Goal: Task Accomplishment & Management: Manage account settings

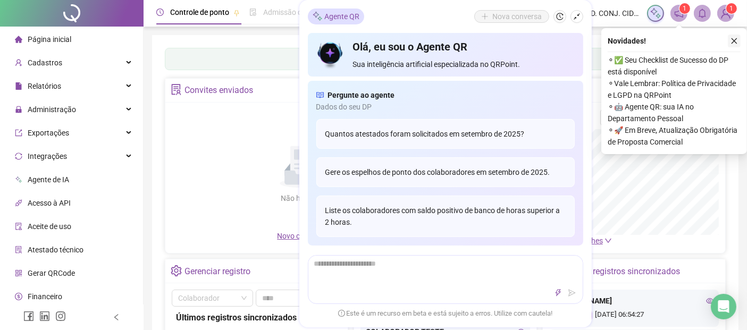
click at [734, 39] on icon "close" at bounding box center [733, 40] width 7 height 7
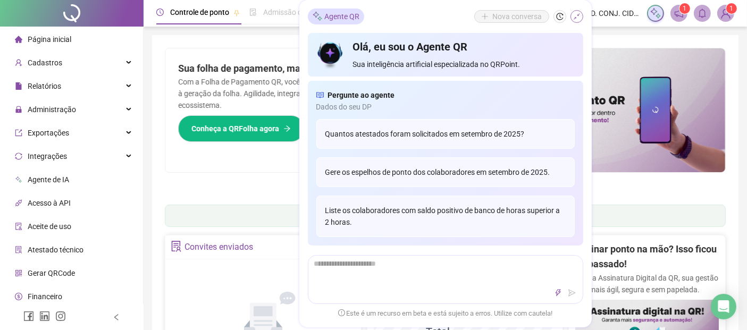
click at [578, 17] on icon "shrink" at bounding box center [576, 16] width 7 height 7
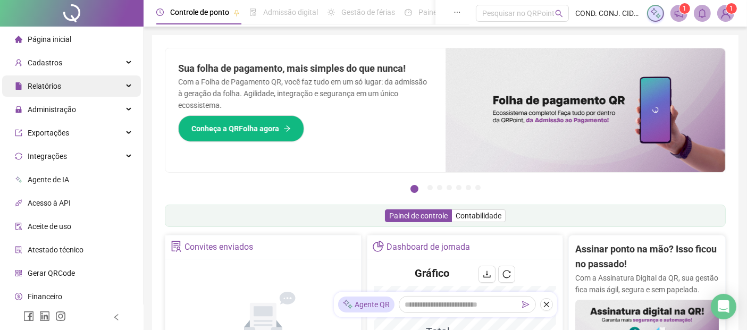
click at [43, 85] on span "Relatórios" at bounding box center [44, 86] width 33 height 9
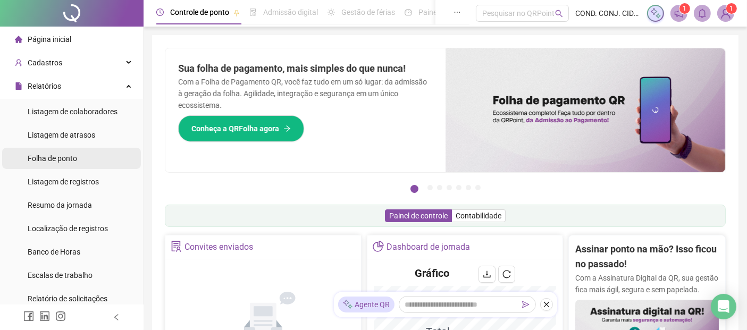
click at [41, 159] on span "Folha de ponto" at bounding box center [52, 158] width 49 height 9
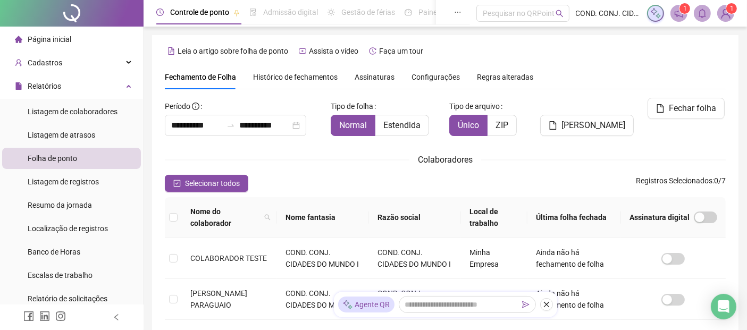
scroll to position [52, 0]
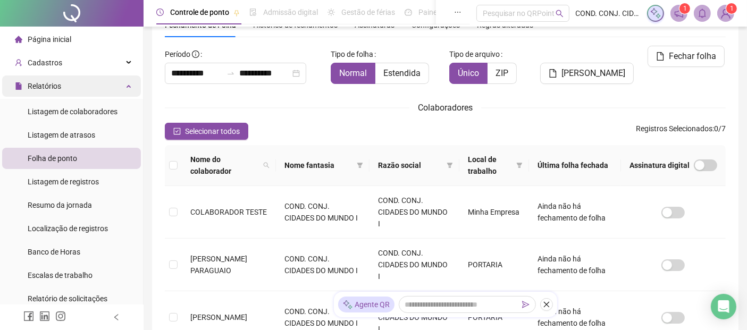
click at [42, 85] on span "Relatórios" at bounding box center [44, 86] width 33 height 9
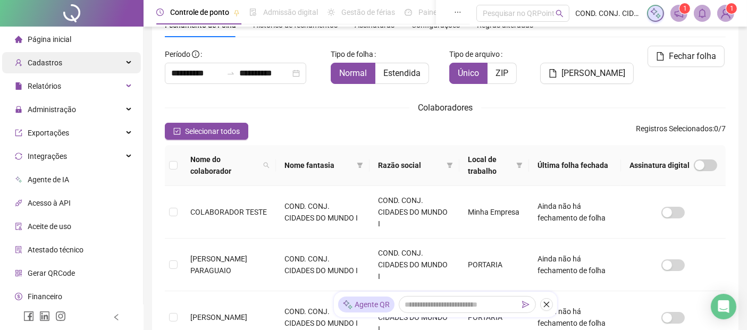
click at [47, 61] on span "Cadastros" at bounding box center [45, 62] width 35 height 9
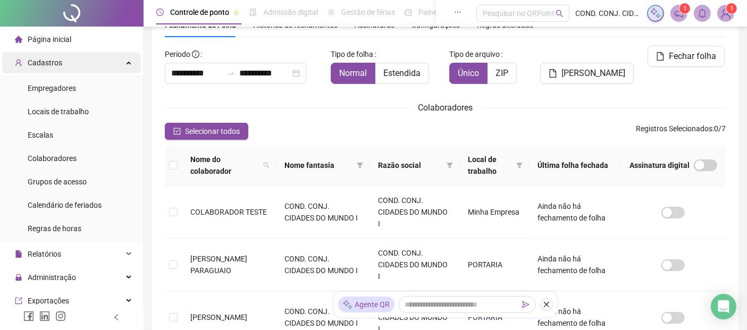
click at [47, 61] on span "Cadastros" at bounding box center [45, 62] width 35 height 9
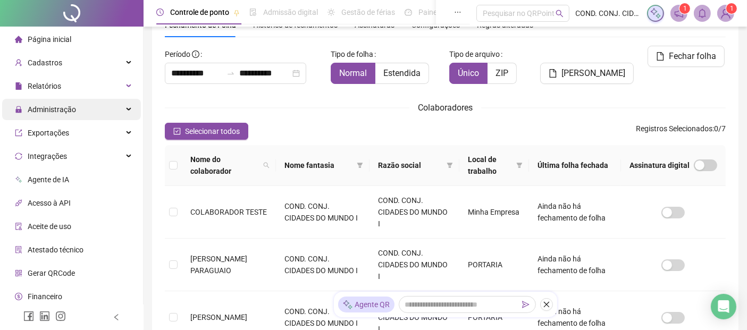
click at [49, 108] on span "Administração" at bounding box center [52, 109] width 48 height 9
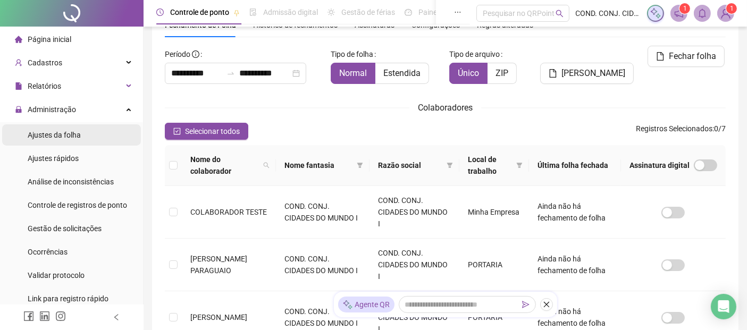
click at [48, 134] on span "Ajustes da folha" at bounding box center [54, 135] width 53 height 9
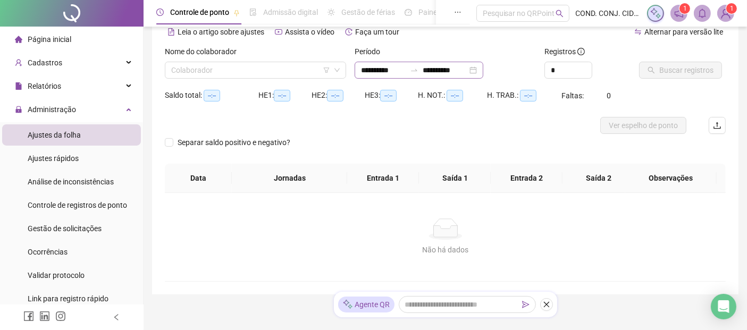
click at [358, 70] on div "**********" at bounding box center [419, 70] width 129 height 17
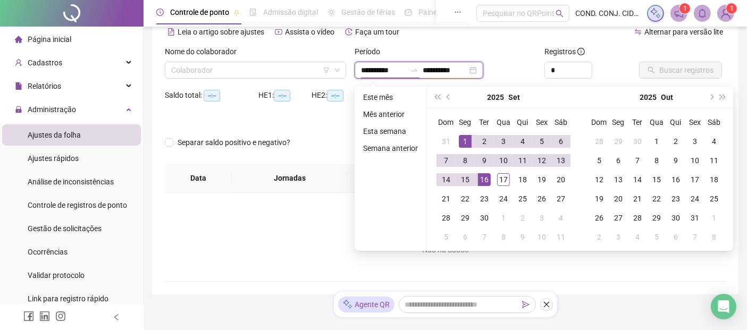
type input "**********"
click at [448, 95] on span "prev-year" at bounding box center [448, 97] width 5 height 5
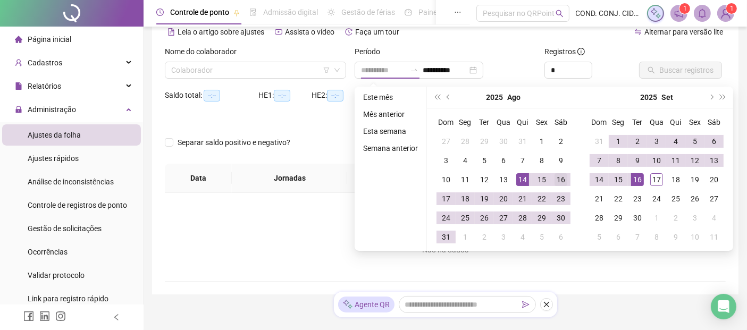
type input "**********"
click at [563, 183] on div "16" at bounding box center [560, 179] width 13 height 13
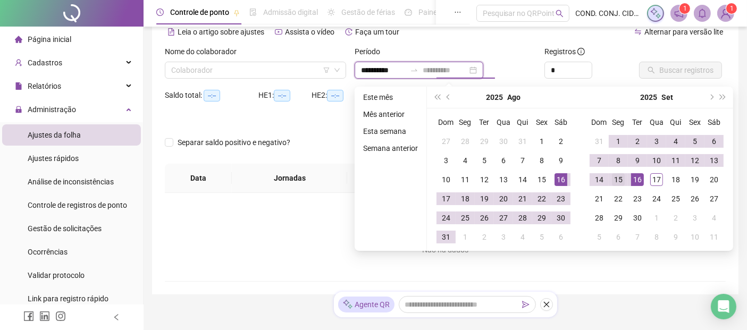
type input "**********"
click at [619, 183] on div "15" at bounding box center [618, 179] width 13 height 13
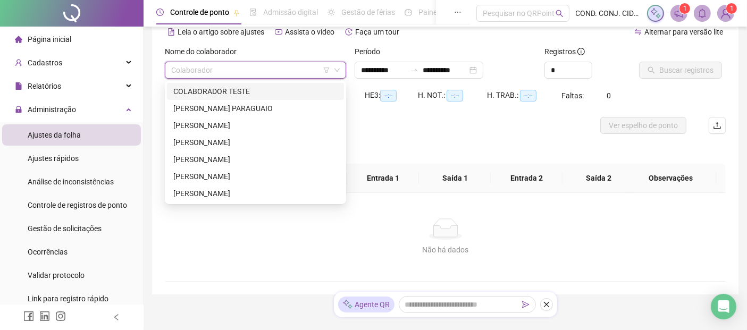
click at [320, 67] on input "search" at bounding box center [250, 70] width 159 height 16
click at [206, 104] on div "[PERSON_NAME] PARAGUAIO" at bounding box center [255, 109] width 164 height 12
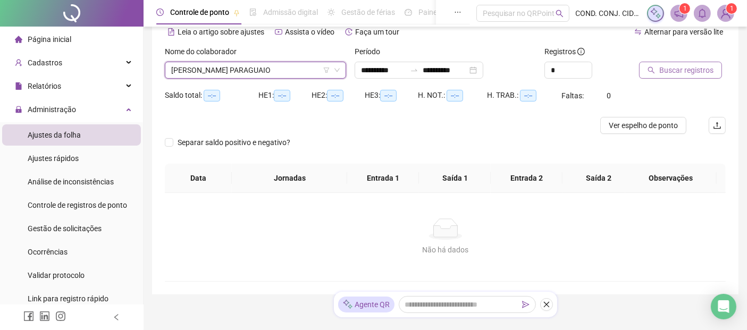
click at [680, 72] on span "Buscar registros" at bounding box center [686, 70] width 54 height 12
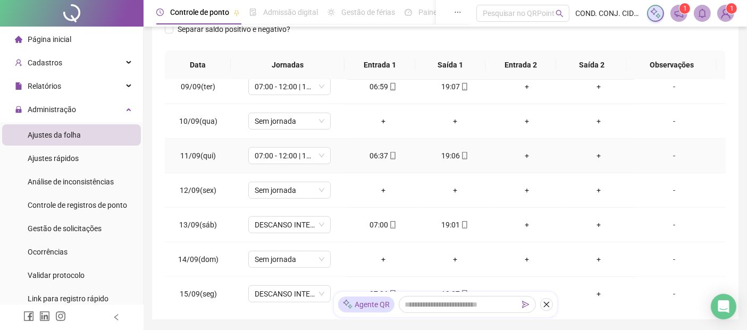
scroll to position [184, 0]
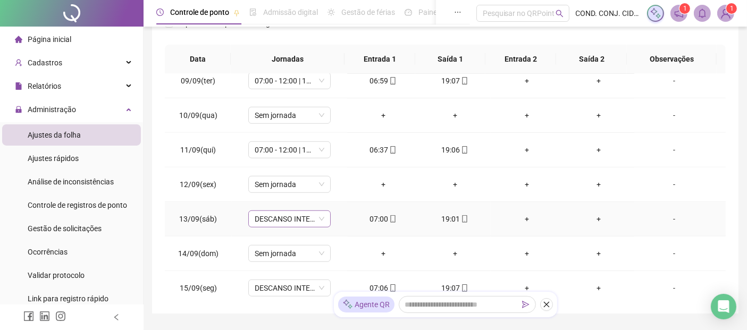
click at [323, 213] on div "DESCANSO INTER-JORNADA" at bounding box center [289, 218] width 82 height 17
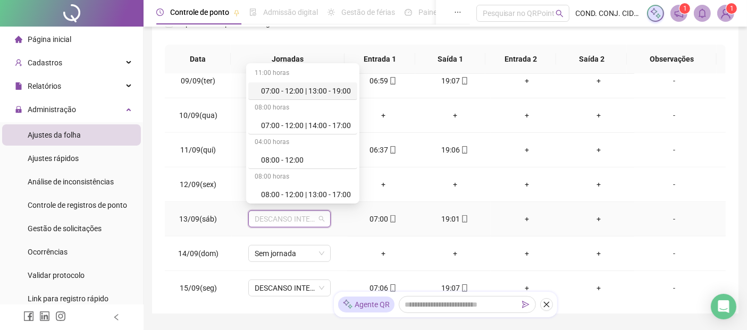
click at [307, 91] on div "07:00 - 12:00 | 13:00 - 19:00" at bounding box center [306, 91] width 90 height 12
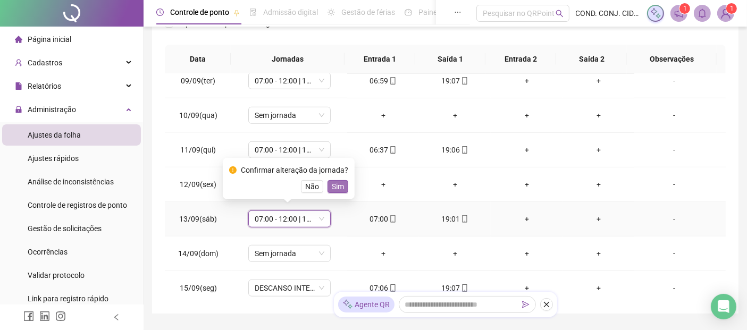
click at [334, 186] on span "Sim" at bounding box center [338, 187] width 12 height 12
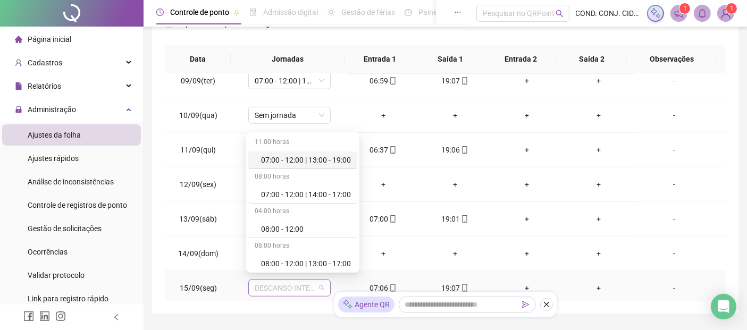
click at [319, 284] on span "DESCANSO INTER-JORNADA" at bounding box center [290, 288] width 70 height 16
click at [313, 157] on div "07:00 - 12:00 | 13:00 - 19:00" at bounding box center [306, 160] width 90 height 12
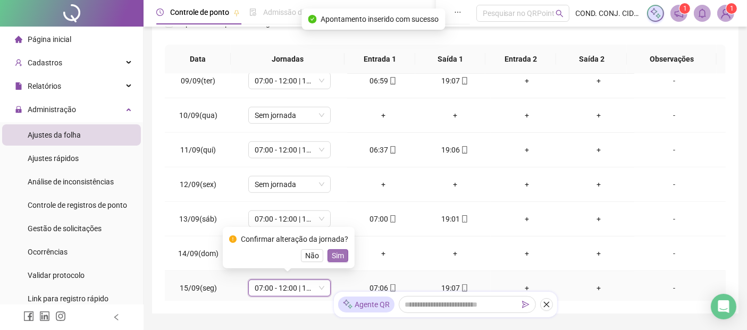
click at [332, 254] on span "Sim" at bounding box center [338, 256] width 12 height 12
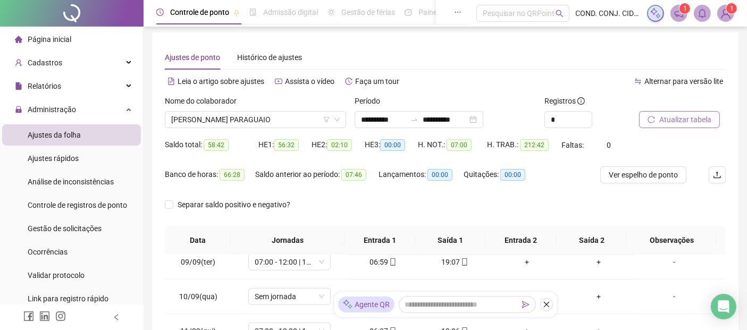
scroll to position [0, 0]
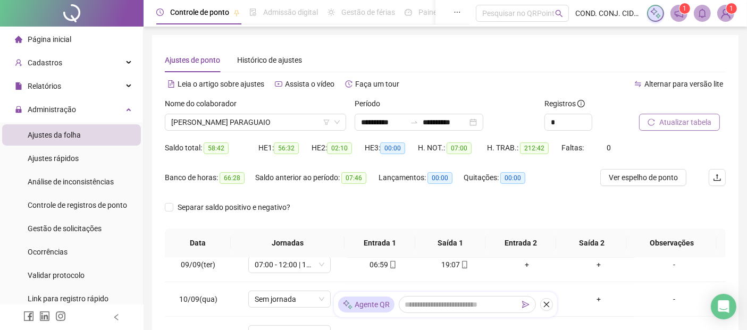
click at [678, 124] on span "Atualizar tabela" at bounding box center [685, 122] width 52 height 12
click at [235, 123] on span "[PERSON_NAME] PARAGUAIO" at bounding box center [255, 122] width 168 height 16
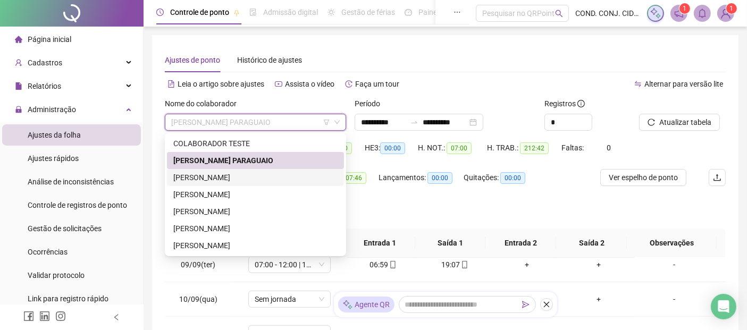
click at [201, 180] on div "[PERSON_NAME]" at bounding box center [255, 178] width 164 height 12
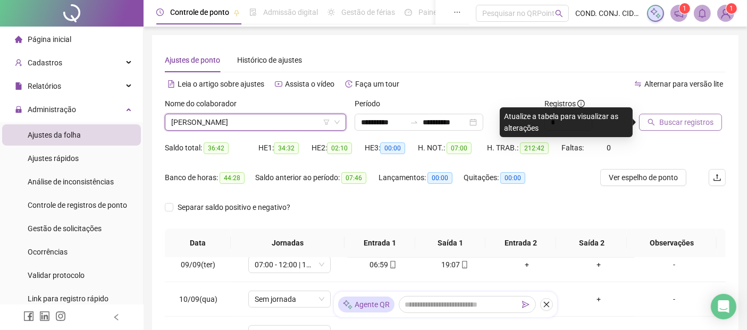
click at [694, 124] on span "Buscar registros" at bounding box center [686, 122] width 54 height 12
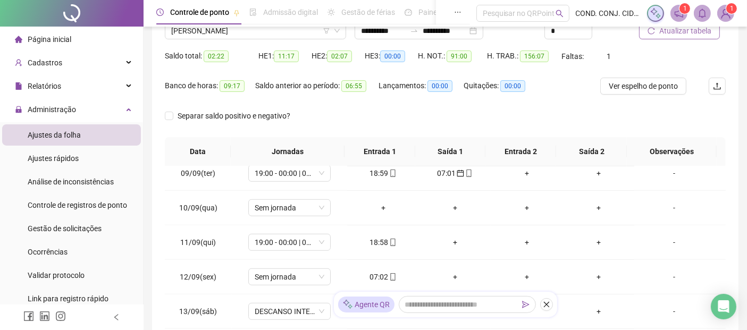
scroll to position [118, 0]
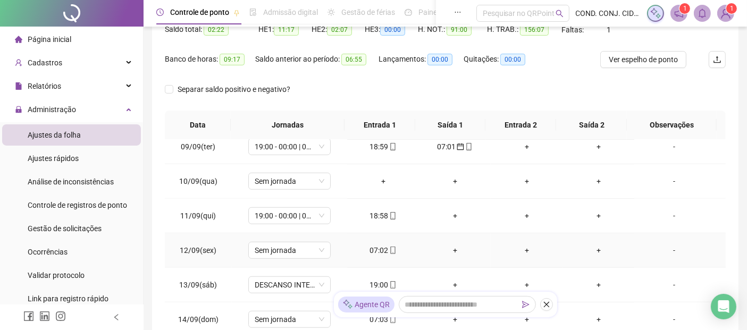
click at [373, 245] on div "07:02" at bounding box center [383, 251] width 55 height 12
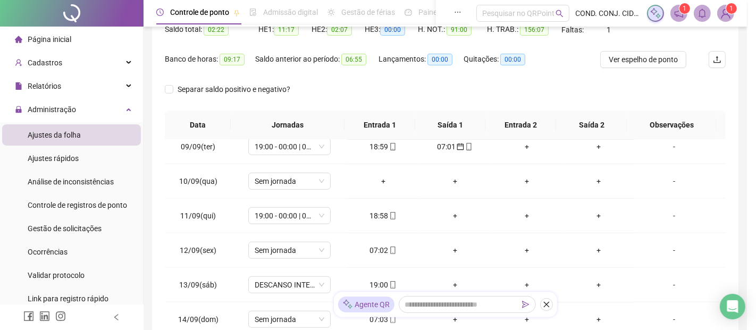
type input "**********"
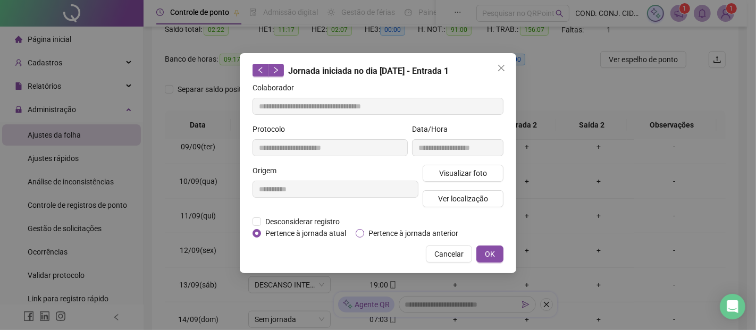
click at [387, 234] on span "Pertence à jornada anterior" at bounding box center [413, 233] width 98 height 12
click at [489, 260] on button "OK" at bounding box center [489, 254] width 27 height 17
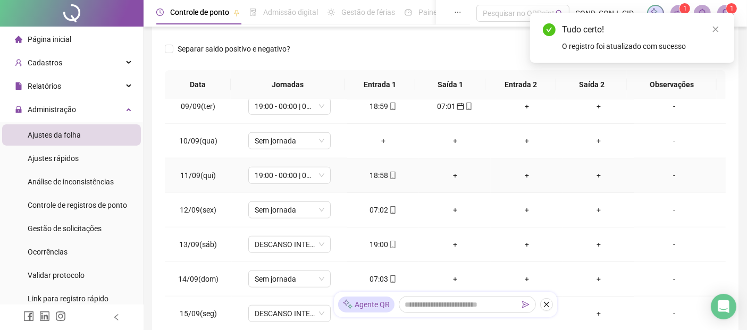
scroll to position [177, 0]
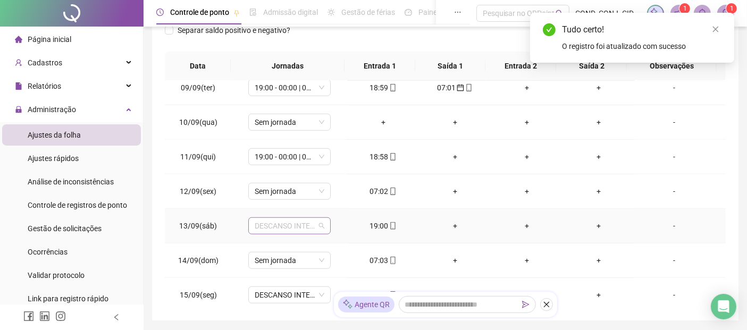
click at [322, 222] on span "DESCANSO INTER-JORNADA" at bounding box center [290, 226] width 70 height 16
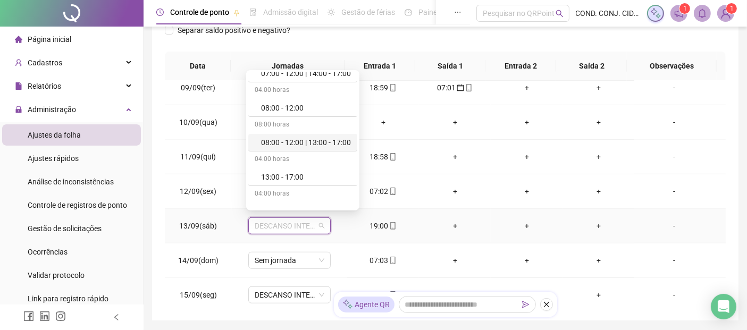
scroll to position [118, 0]
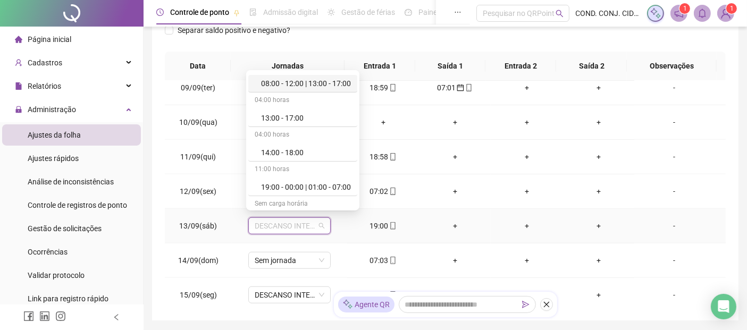
click at [313, 183] on div "19:00 - 00:00 | 01:00 - 07:00" at bounding box center [306, 187] width 90 height 12
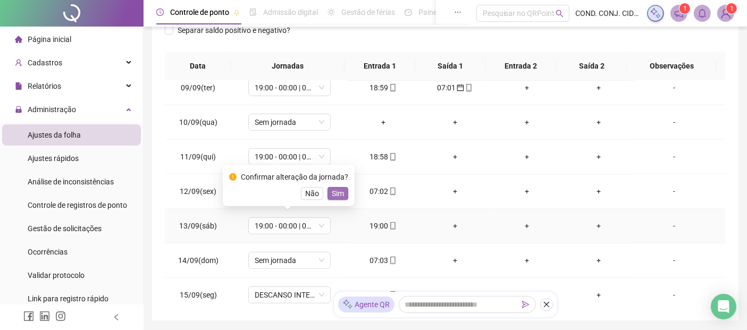
click at [334, 197] on span "Sim" at bounding box center [338, 194] width 12 height 12
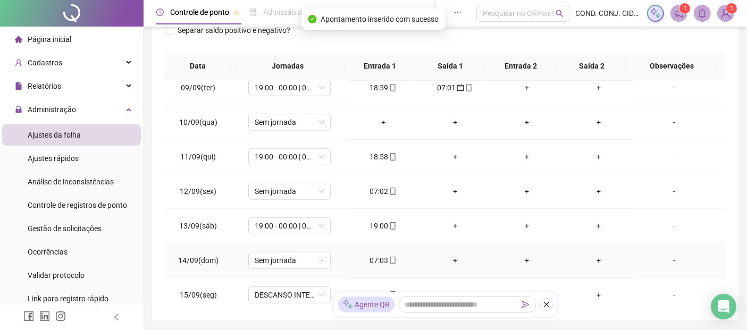
click at [383, 257] on div "07:03" at bounding box center [383, 261] width 55 height 12
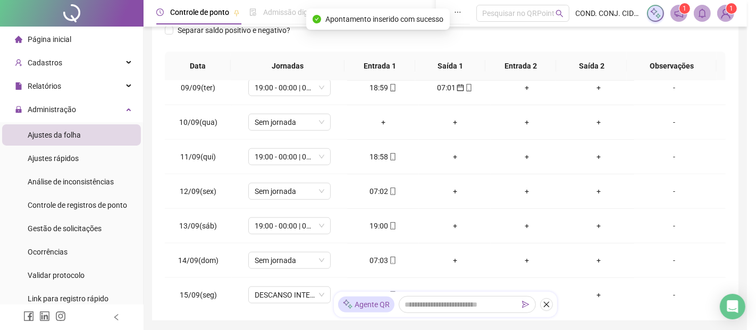
type input "**********"
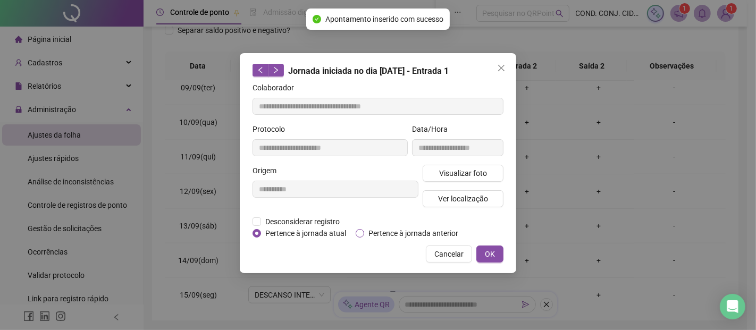
click at [380, 229] on span "Pertence à jornada anterior" at bounding box center [413, 233] width 98 height 12
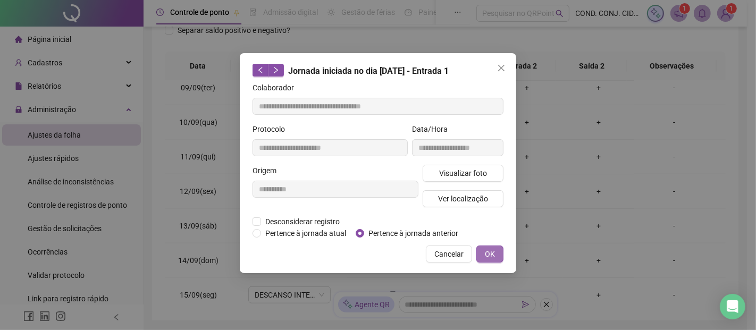
click at [485, 248] on span "OK" at bounding box center [490, 254] width 10 height 12
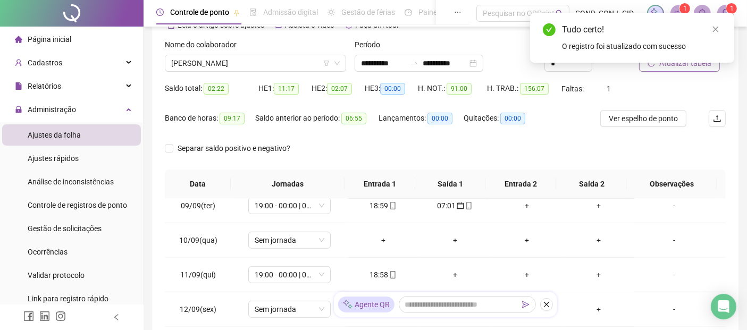
scroll to position [0, 0]
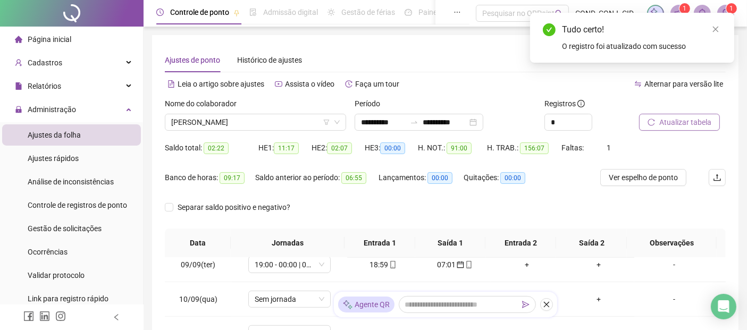
click at [676, 121] on span "Atualizar tabela" at bounding box center [685, 122] width 52 height 12
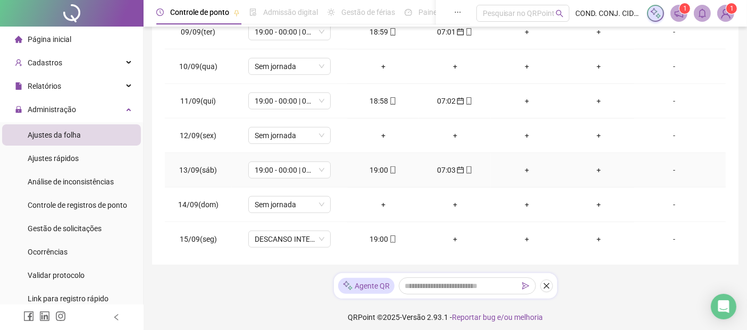
scroll to position [238, 0]
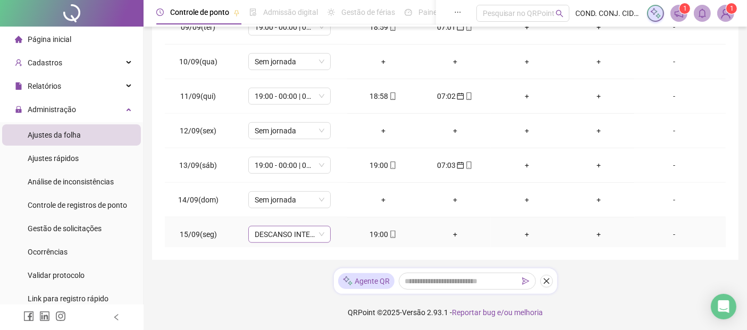
click at [321, 230] on span "DESCANSO INTER-JORNADA" at bounding box center [290, 234] width 70 height 16
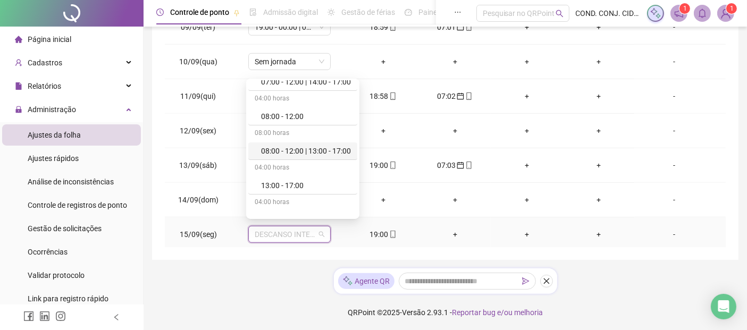
scroll to position [118, 0]
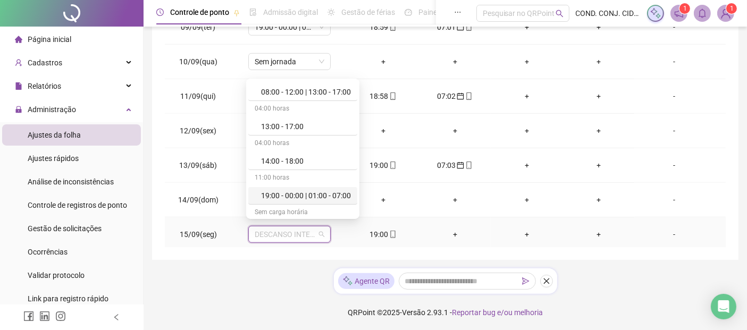
click at [295, 191] on div "19:00 - 00:00 | 01:00 - 07:00" at bounding box center [306, 196] width 90 height 12
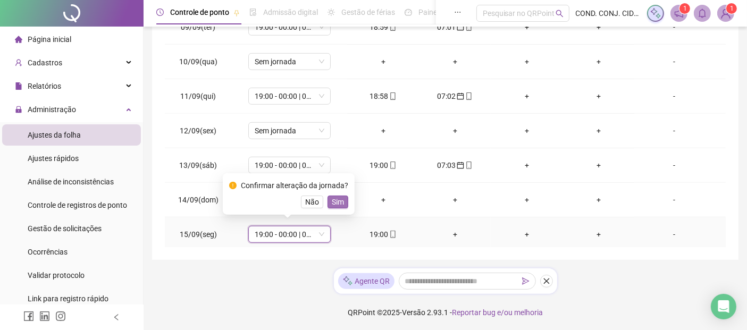
click at [335, 201] on span "Sim" at bounding box center [338, 202] width 12 height 12
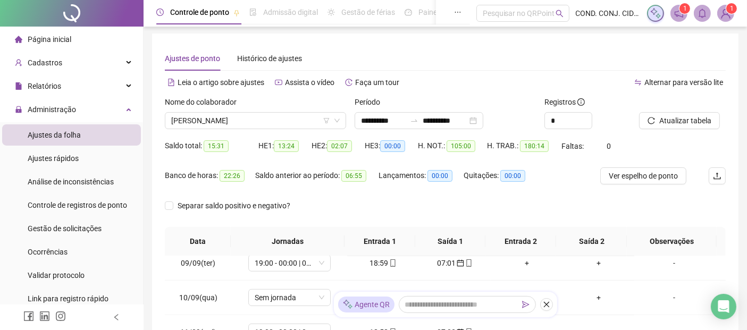
scroll to position [0, 0]
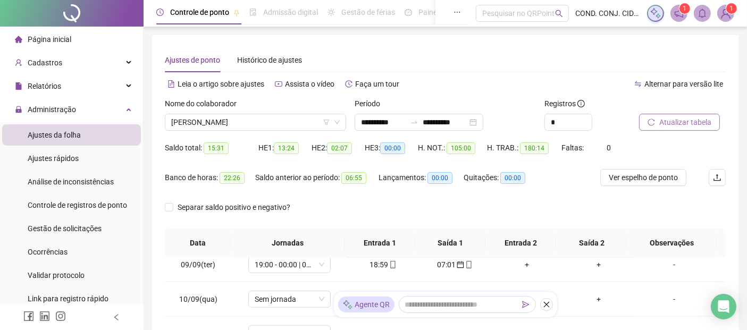
click at [683, 121] on span "Atualizar tabela" at bounding box center [685, 122] width 52 height 12
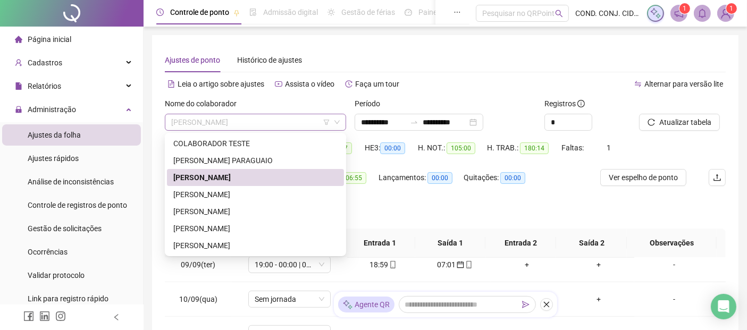
click at [206, 121] on span "[PERSON_NAME]" at bounding box center [255, 122] width 168 height 16
click at [194, 193] on div "[PERSON_NAME]" at bounding box center [255, 195] width 164 height 12
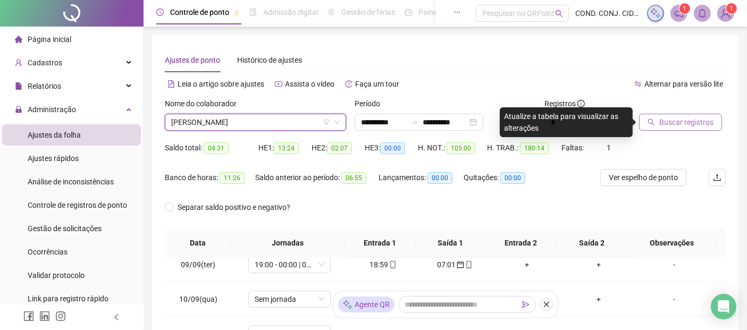
click at [686, 123] on span "Buscar registros" at bounding box center [686, 122] width 54 height 12
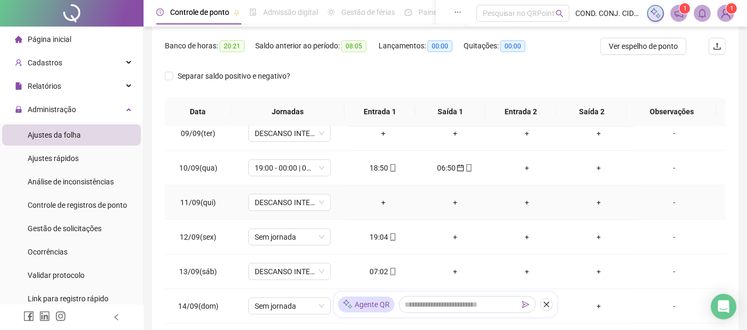
scroll to position [142, 0]
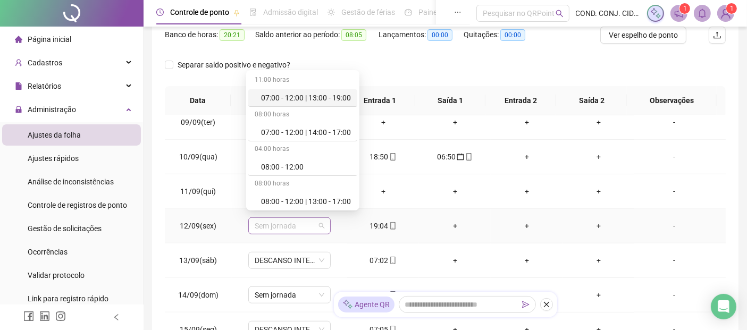
click at [317, 219] on span "Sem jornada" at bounding box center [290, 226] width 70 height 16
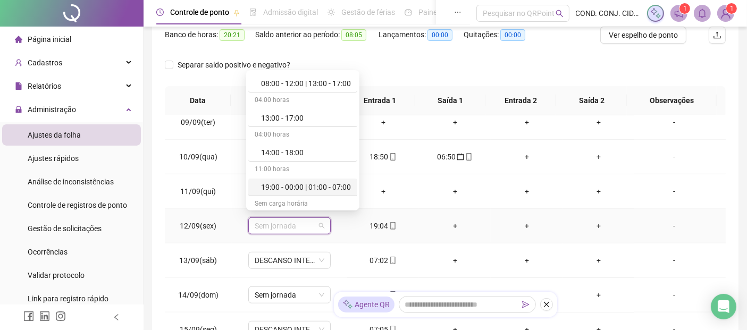
click at [276, 184] on div "19:00 - 00:00 | 01:00 - 07:00" at bounding box center [306, 187] width 90 height 12
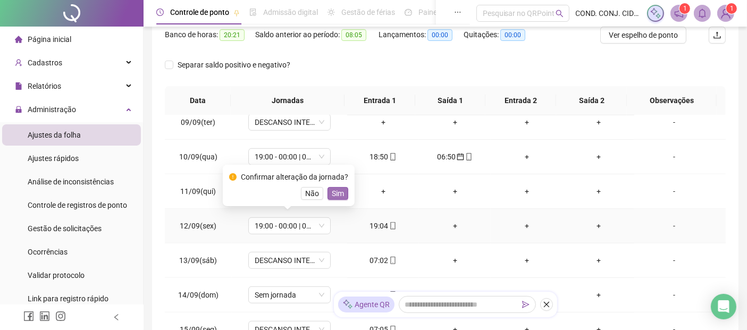
click at [335, 191] on span "Sim" at bounding box center [338, 194] width 12 height 12
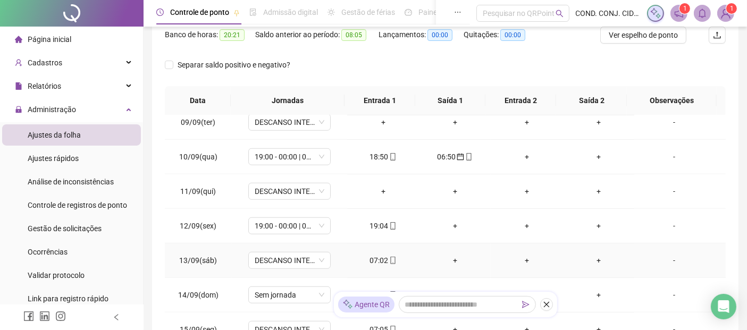
click at [372, 257] on div "07:02" at bounding box center [383, 261] width 55 height 12
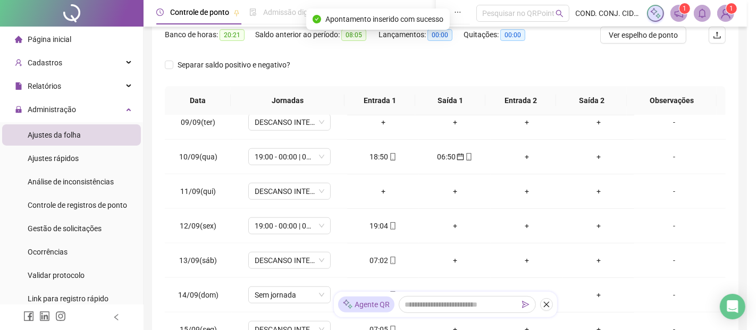
type input "**********"
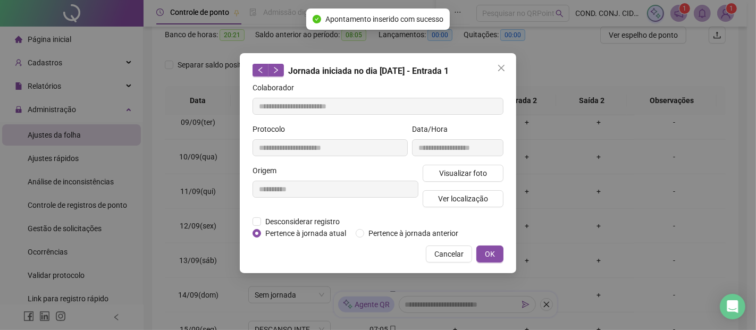
click at [386, 225] on div "Desconsiderar registro Pertence ao lanche" at bounding box center [377, 222] width 251 height 12
click at [377, 232] on span "Pertence à jornada anterior" at bounding box center [413, 233] width 98 height 12
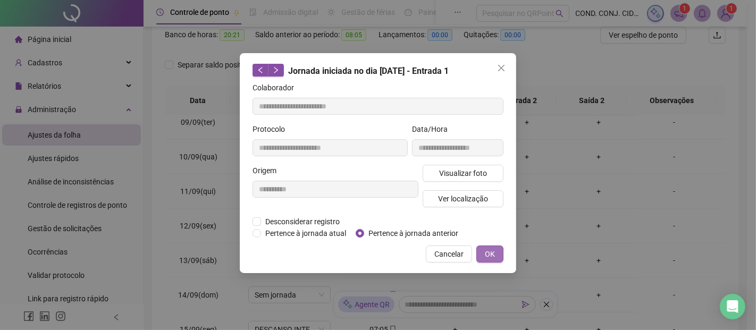
click at [492, 248] on span "OK" at bounding box center [490, 254] width 10 height 12
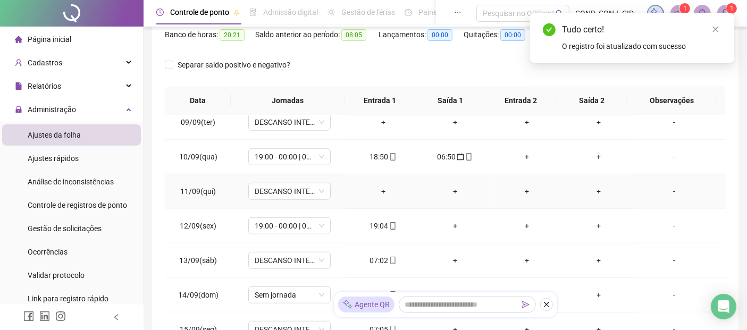
scroll to position [201, 0]
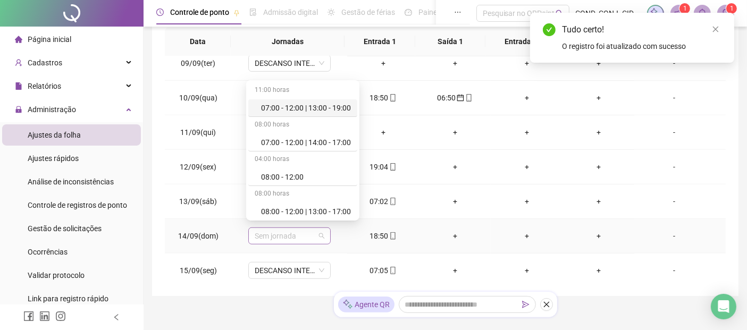
click at [323, 232] on div "Sem jornada" at bounding box center [289, 235] width 82 height 17
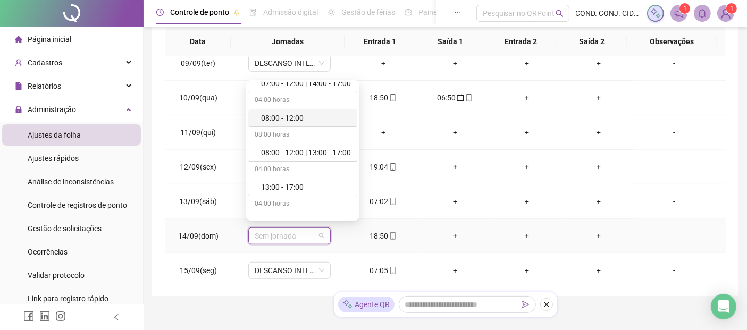
scroll to position [118, 0]
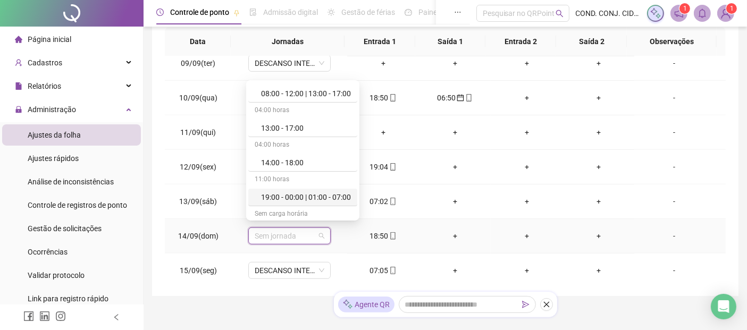
click at [289, 194] on div "19:00 - 00:00 | 01:00 - 07:00" at bounding box center [306, 197] width 90 height 12
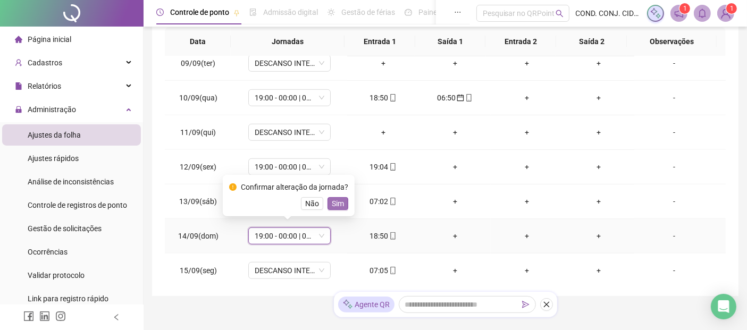
click at [333, 204] on span "Sim" at bounding box center [338, 204] width 12 height 12
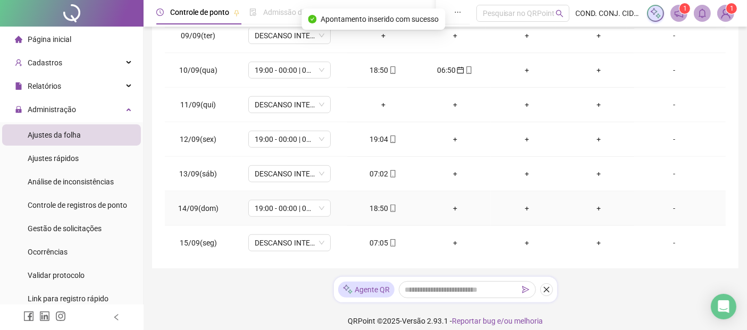
scroll to position [238, 0]
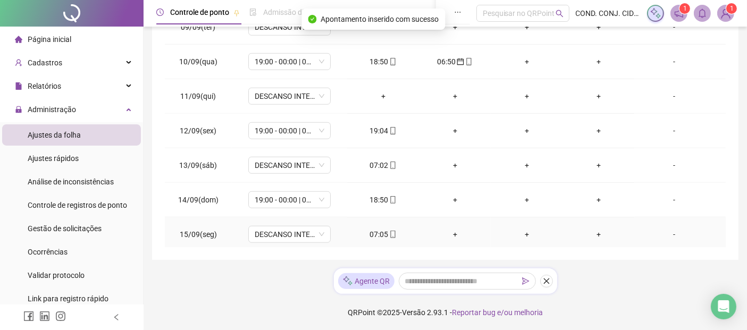
click at [372, 229] on div "07:05" at bounding box center [383, 235] width 55 height 12
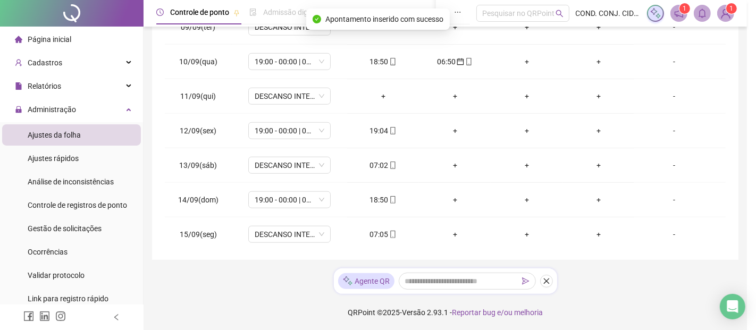
type input "**********"
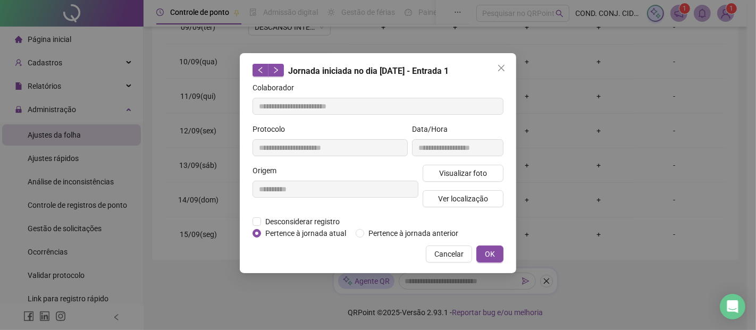
click at [361, 238] on label "Pertence à jornada anterior" at bounding box center [409, 233] width 107 height 12
click at [492, 254] on span "OK" at bounding box center [490, 254] width 10 height 12
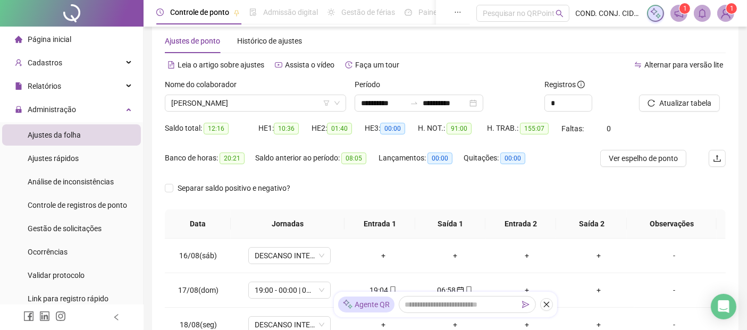
scroll to position [1, 0]
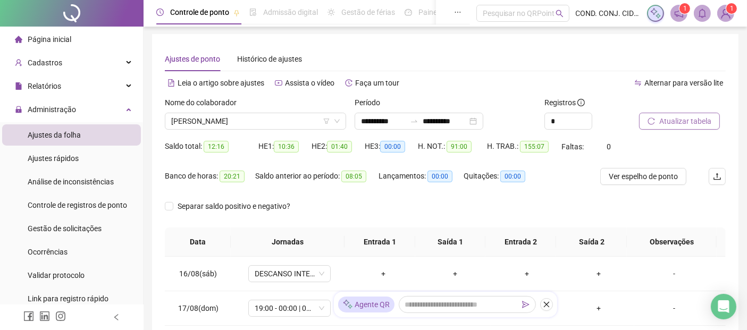
click at [691, 122] on span "Atualizar tabela" at bounding box center [685, 121] width 52 height 12
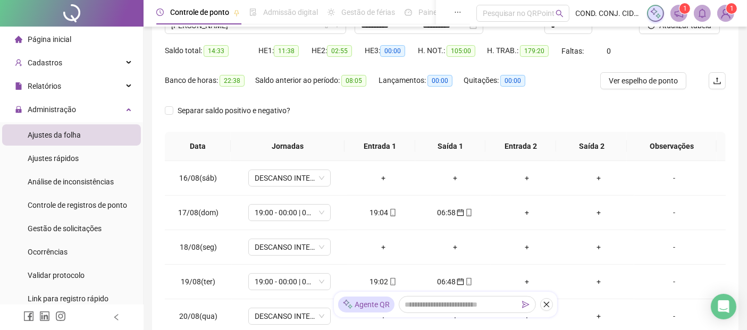
scroll to position [38, 0]
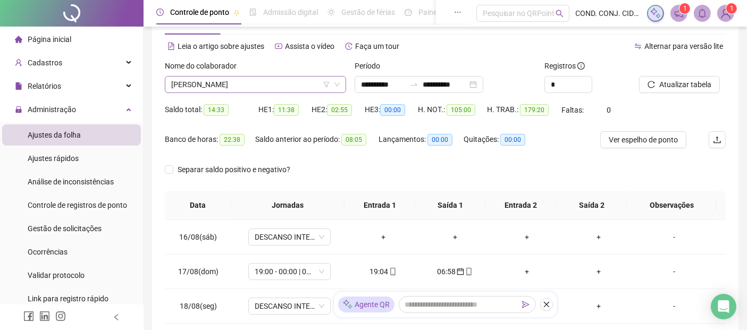
click at [182, 87] on span "[PERSON_NAME]" at bounding box center [255, 85] width 168 height 16
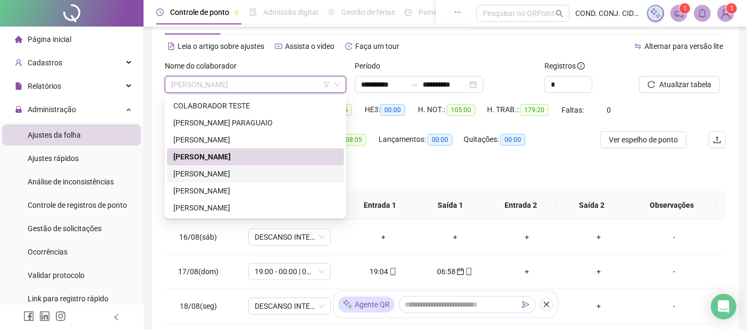
click at [190, 176] on div "[PERSON_NAME]" at bounding box center [255, 174] width 164 height 12
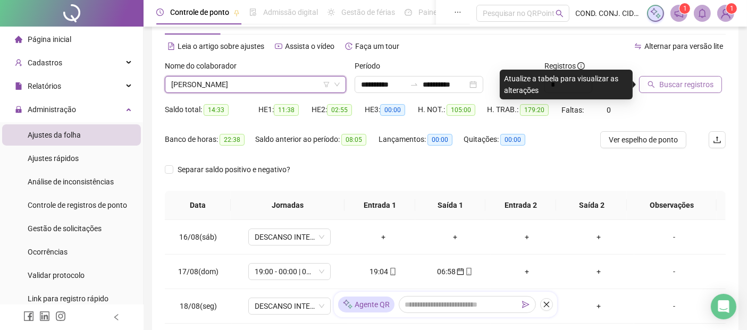
click at [699, 84] on span "Buscar registros" at bounding box center [686, 85] width 54 height 12
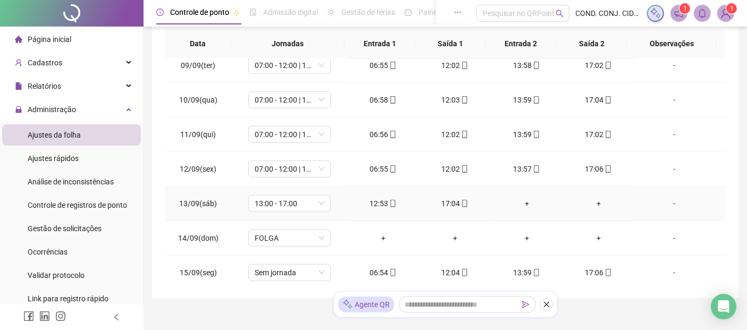
scroll to position [238, 0]
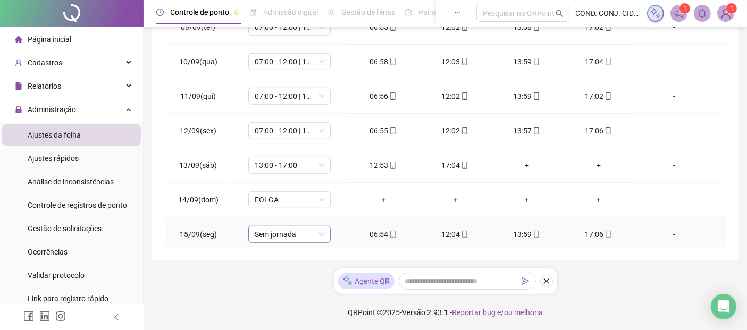
click at [325, 230] on div "Sem jornada" at bounding box center [289, 234] width 82 height 17
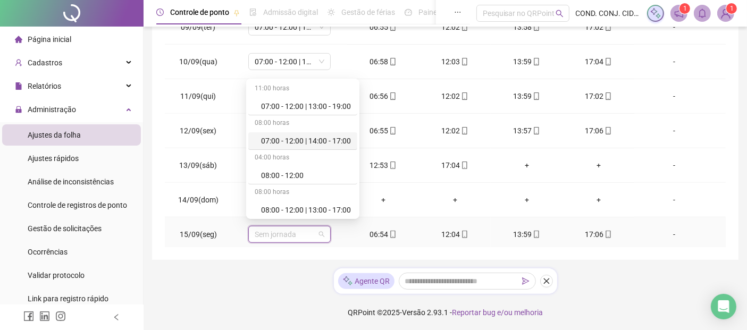
click at [293, 139] on div "07:00 - 12:00 | 14:00 - 17:00" at bounding box center [306, 141] width 90 height 12
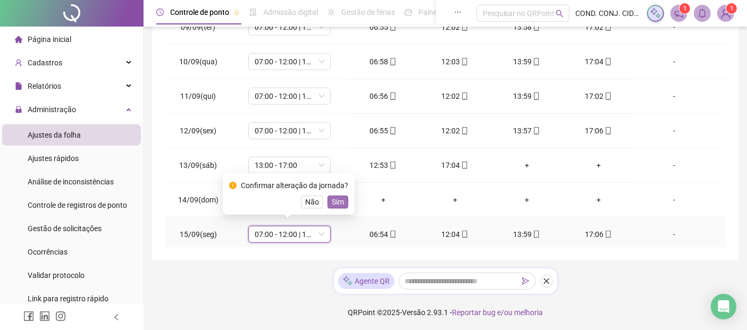
click at [333, 199] on span "Sim" at bounding box center [338, 202] width 12 height 12
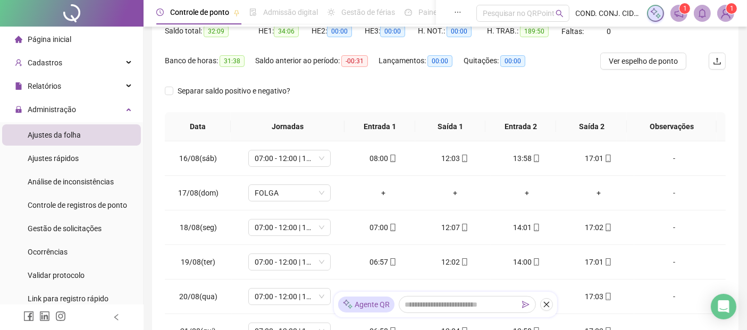
scroll to position [61, 0]
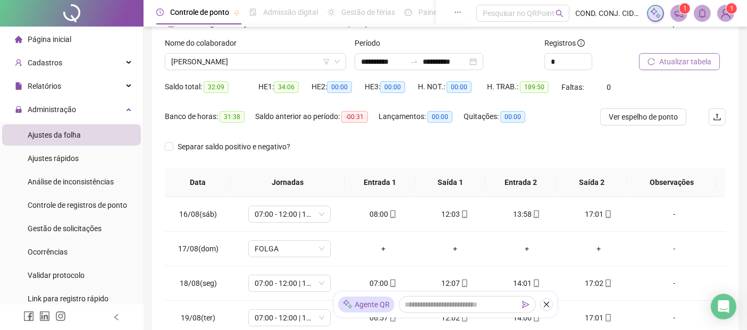
click at [681, 56] on span "Atualizar tabela" at bounding box center [685, 62] width 52 height 12
click at [189, 70] on div "Nome do colaborador [PERSON_NAME]" at bounding box center [256, 57] width 190 height 41
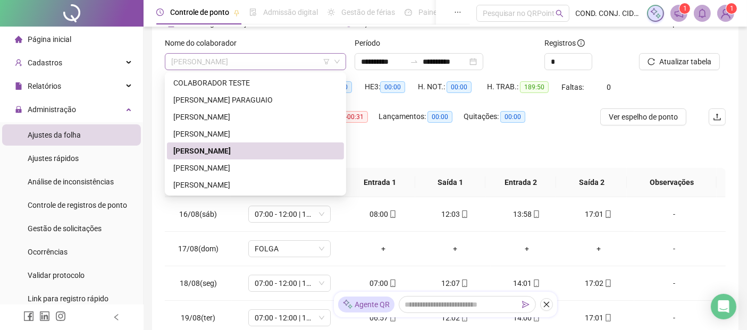
click at [186, 68] on span "[PERSON_NAME]" at bounding box center [255, 62] width 168 height 16
click at [184, 170] on div "[PERSON_NAME]" at bounding box center [255, 168] width 164 height 12
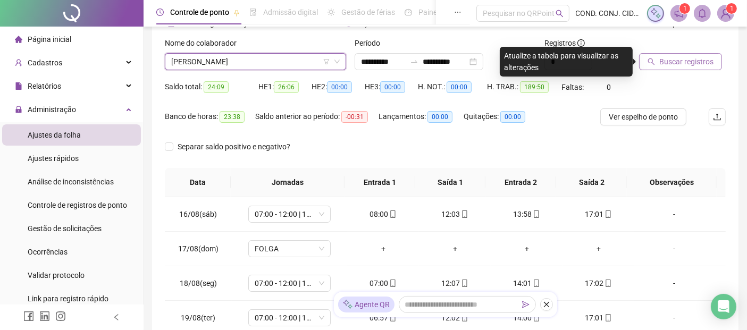
click at [673, 64] on span "Buscar registros" at bounding box center [686, 62] width 54 height 12
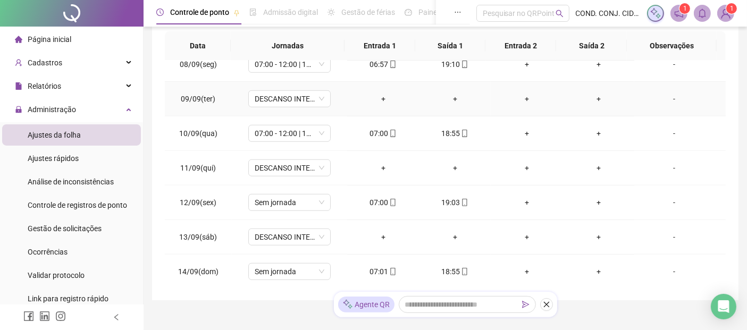
scroll to position [827, 0]
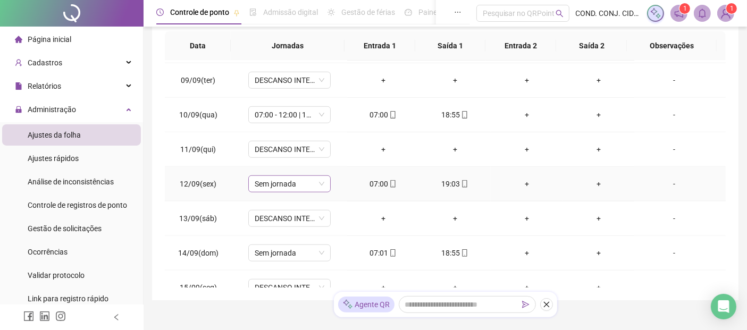
click at [321, 179] on span "Sem jornada" at bounding box center [290, 184] width 70 height 16
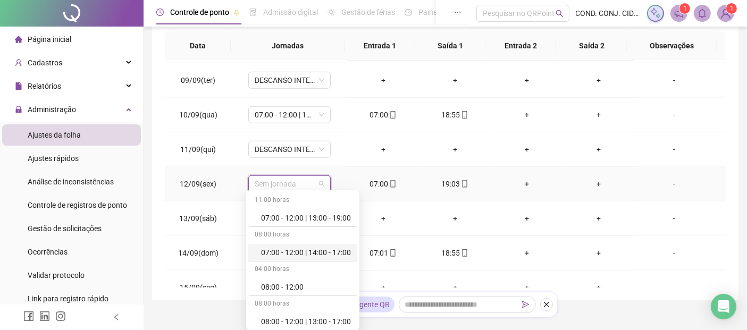
click at [294, 252] on div "07:00 - 12:00 | 14:00 - 17:00" at bounding box center [306, 253] width 90 height 12
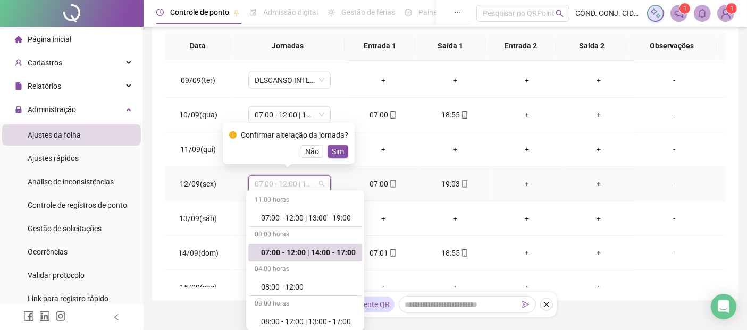
click at [324, 177] on div "07:00 - 12:00 | 14:00 - 17:00" at bounding box center [289, 183] width 82 height 17
click at [293, 218] on div "07:00 - 12:00 | 13:00 - 19:00" at bounding box center [308, 218] width 95 height 12
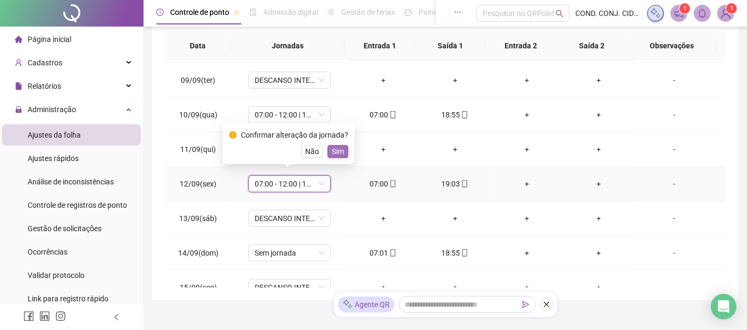
click at [334, 147] on span "Sim" at bounding box center [338, 152] width 12 height 12
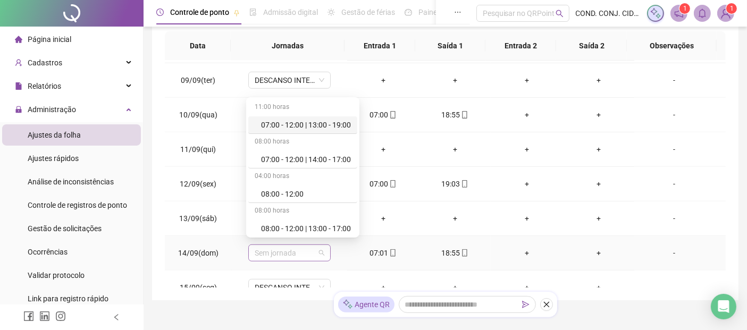
click at [325, 246] on div "Sem jornada" at bounding box center [289, 253] width 82 height 17
click at [298, 128] on div "07:00 - 12:00 | 13:00 - 19:00" at bounding box center [306, 125] width 90 height 12
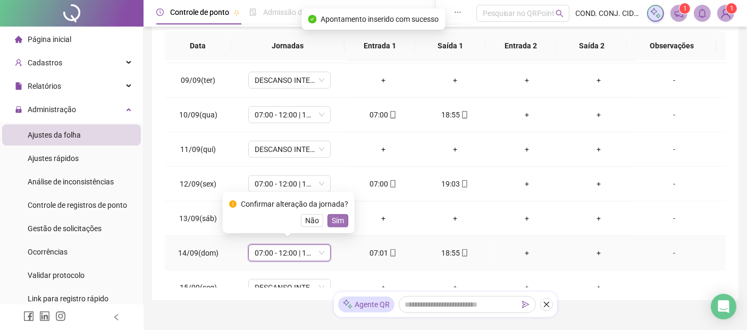
click at [337, 219] on span "Sim" at bounding box center [338, 221] width 12 height 12
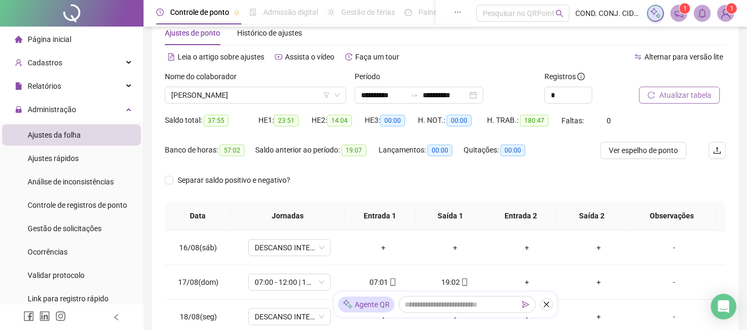
scroll to position [0, 0]
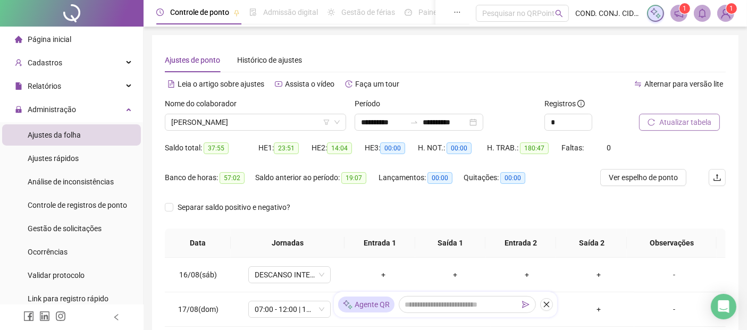
click at [682, 124] on span "Atualizar tabela" at bounding box center [685, 122] width 52 height 12
click at [174, 123] on span "[PERSON_NAME]" at bounding box center [255, 122] width 168 height 16
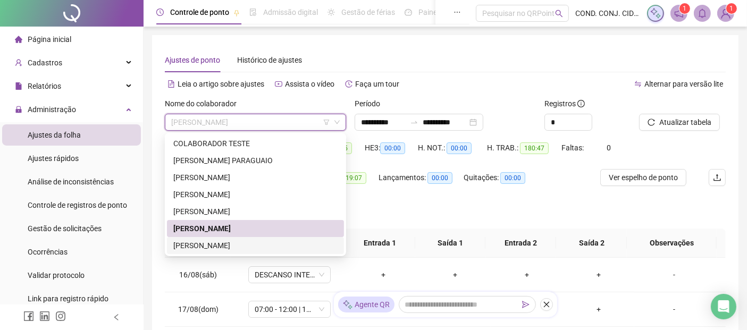
click at [180, 249] on div "[PERSON_NAME]" at bounding box center [255, 246] width 164 height 12
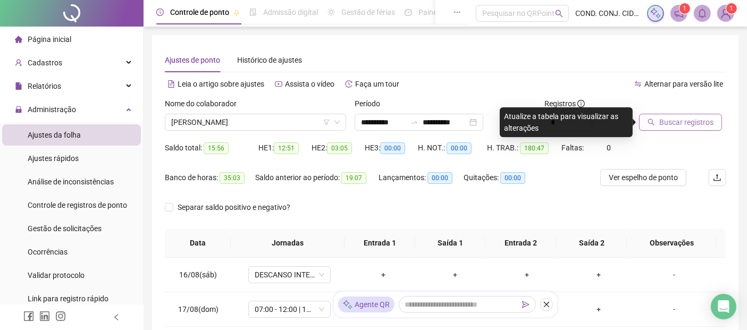
click at [691, 124] on span "Buscar registros" at bounding box center [686, 122] width 54 height 12
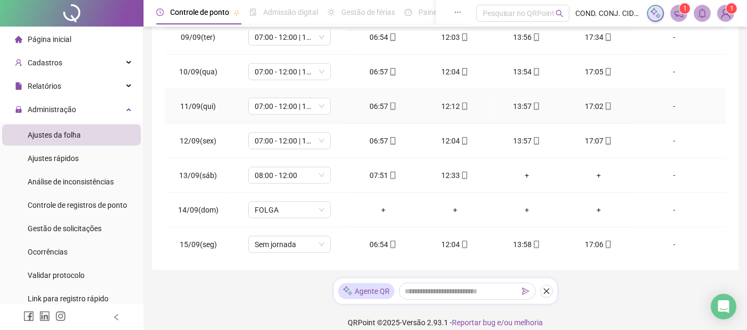
scroll to position [238, 0]
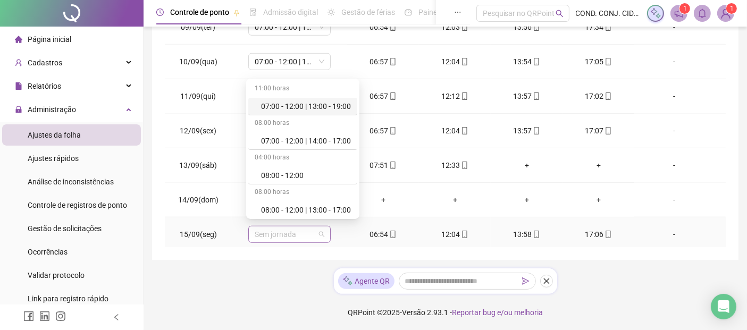
click at [325, 226] on div "Sem jornada" at bounding box center [289, 234] width 82 height 17
click at [289, 139] on div "07:00 - 12:00 | 14:00 - 17:00" at bounding box center [306, 141] width 90 height 12
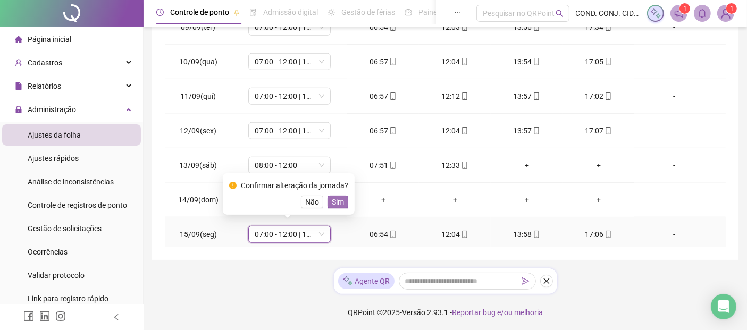
click at [332, 202] on span "Sim" at bounding box center [338, 202] width 12 height 12
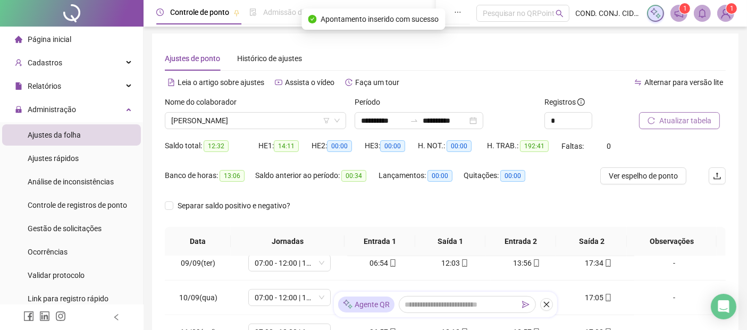
scroll to position [1, 0]
click at [691, 120] on span "Atualizar tabela" at bounding box center [685, 121] width 52 height 12
click at [180, 119] on span "[PERSON_NAME]" at bounding box center [255, 121] width 168 height 16
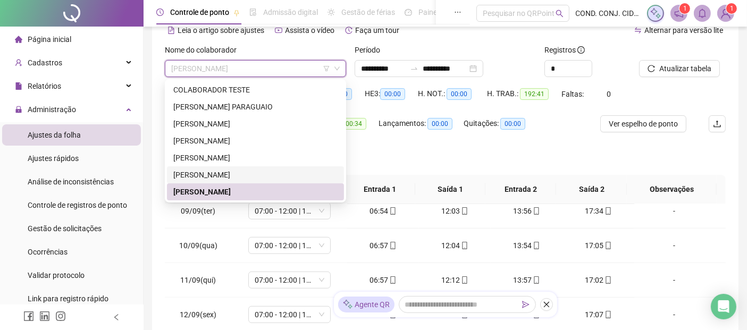
scroll to position [61, 0]
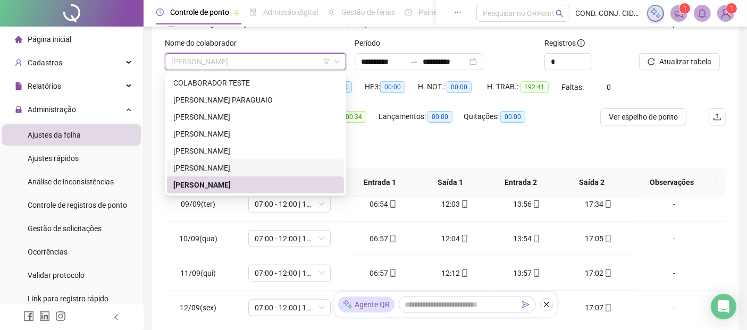
click at [741, 191] on div "**********" at bounding box center [445, 223] width 603 height 569
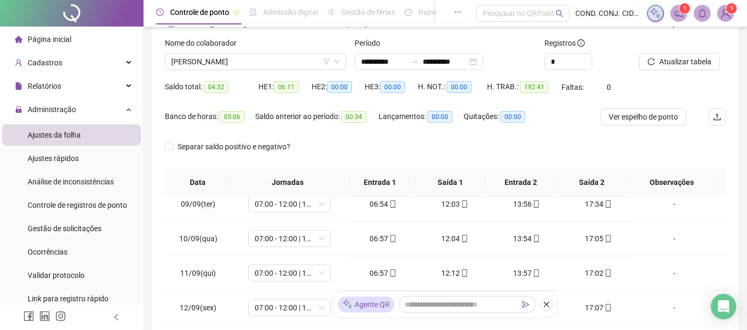
scroll to position [0, 0]
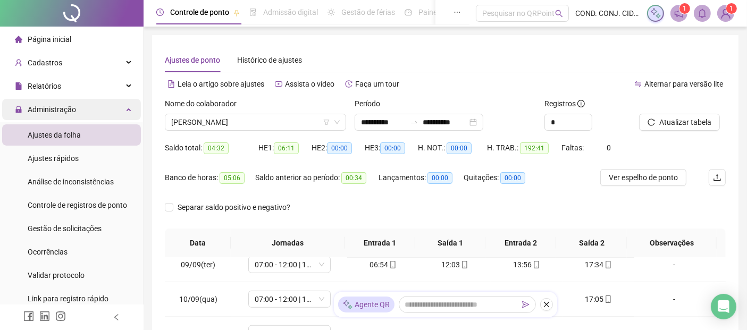
click at [64, 113] on span "Administração" at bounding box center [52, 109] width 48 height 9
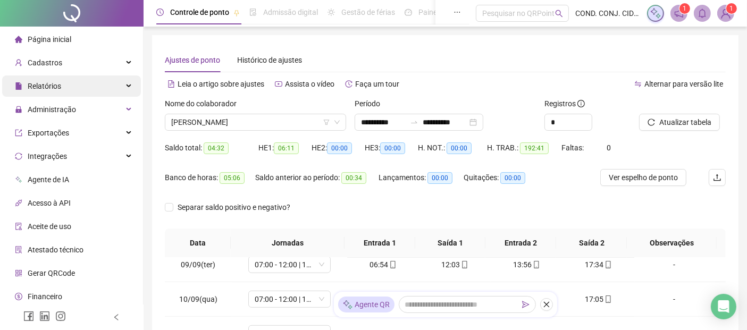
click at [53, 82] on span "Relatórios" at bounding box center [44, 86] width 33 height 9
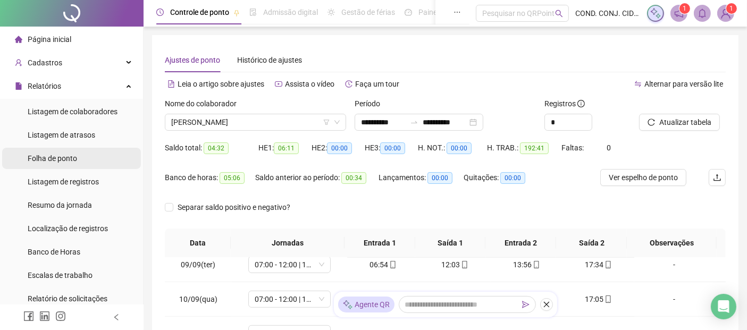
click at [39, 159] on span "Folha de ponto" at bounding box center [52, 158] width 49 height 9
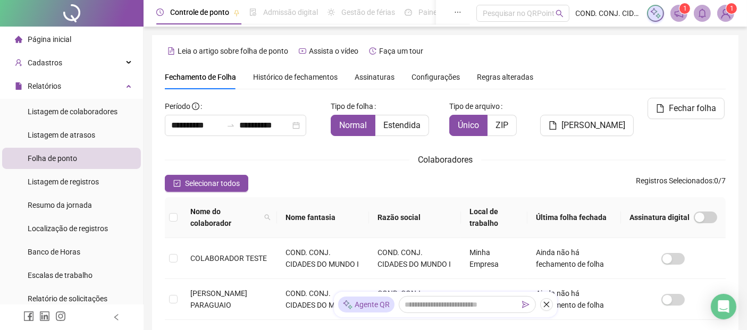
scroll to position [52, 0]
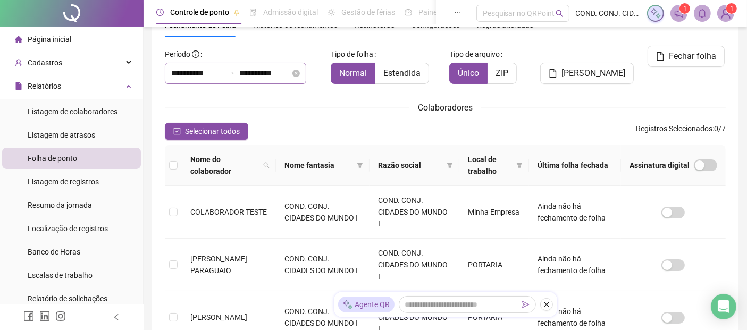
click at [170, 72] on div "**********" at bounding box center [235, 73] width 141 height 21
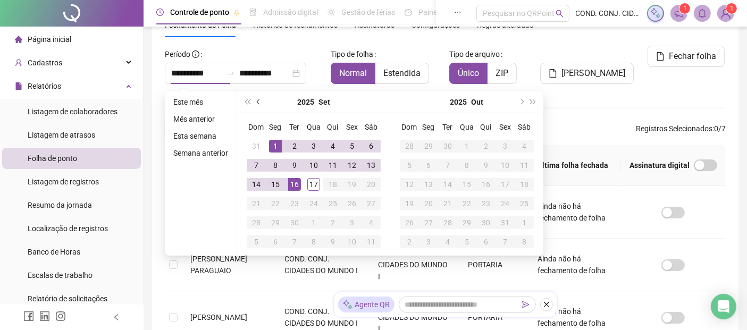
click at [261, 102] on button "prev-year" at bounding box center [259, 101] width 12 height 21
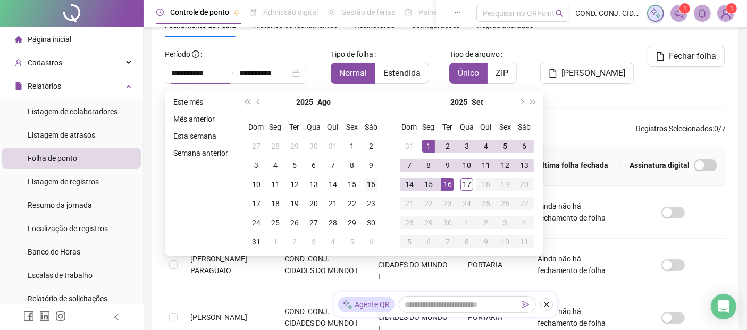
type input "**********"
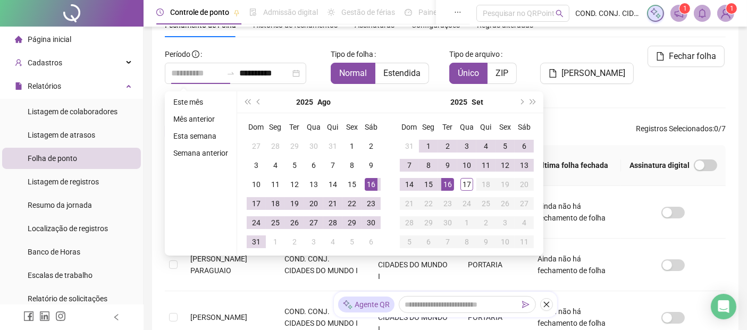
click at [366, 184] on div "16" at bounding box center [371, 184] width 13 height 13
type input "**********"
click at [426, 182] on div "15" at bounding box center [428, 184] width 13 height 13
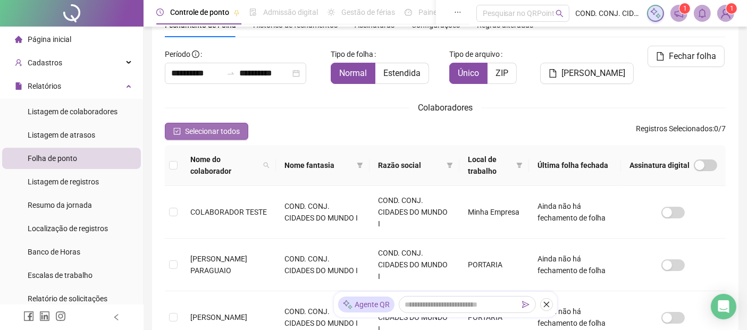
click at [214, 136] on span "Selecionar todos" at bounding box center [212, 131] width 55 height 12
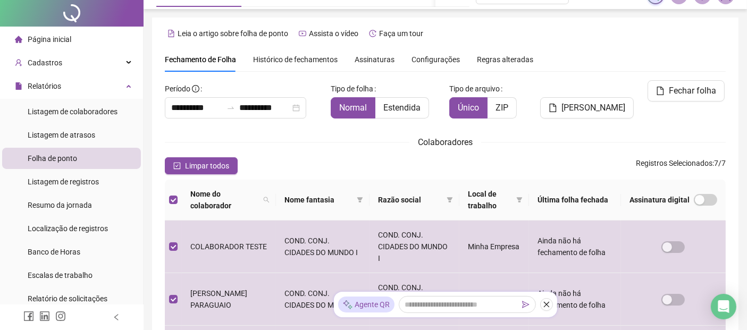
scroll to position [0, 0]
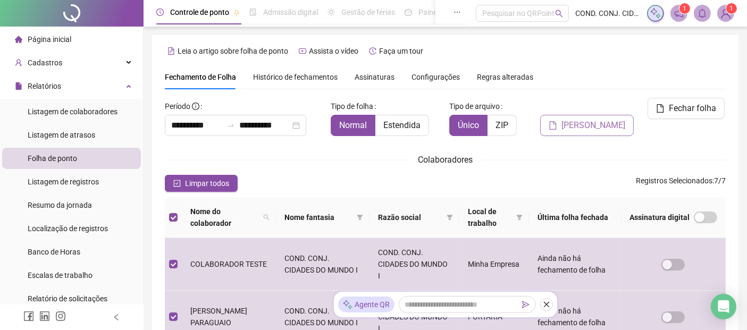
click at [590, 127] on span "[PERSON_NAME]" at bounding box center [593, 125] width 64 height 13
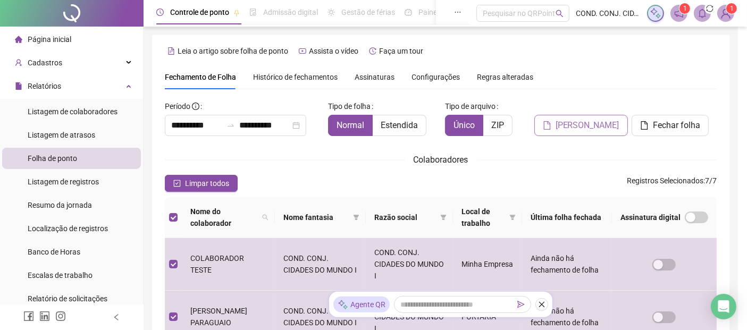
scroll to position [52, 0]
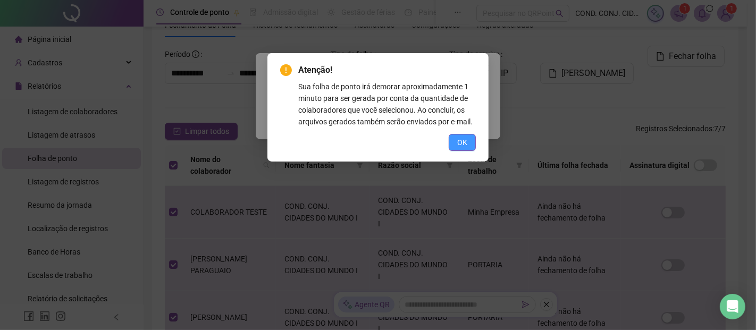
click at [464, 140] on span "OK" at bounding box center [462, 143] width 10 height 12
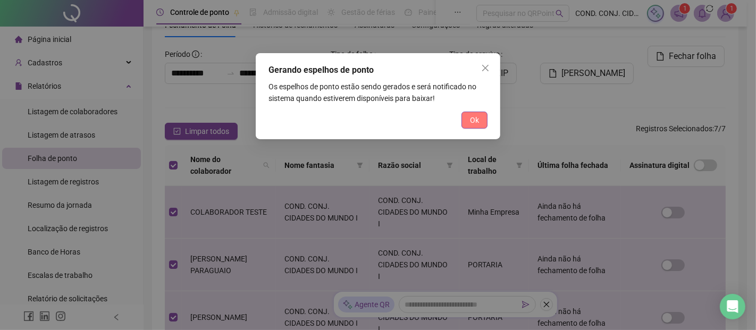
click at [475, 128] on button "Ok" at bounding box center [474, 120] width 26 height 17
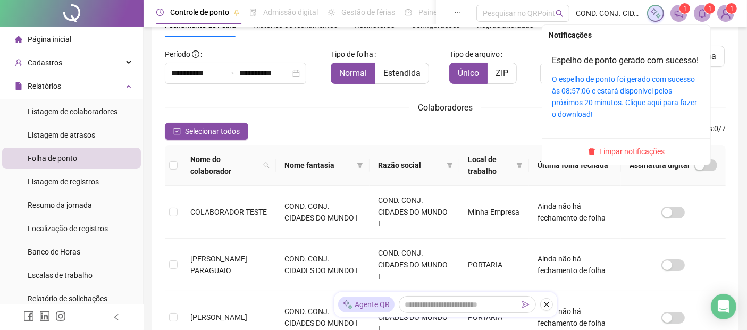
click at [634, 97] on div "O espelho de ponto foi gerado com sucesso às 08:57:06 e estará disponível pelos…" at bounding box center [626, 96] width 149 height 47
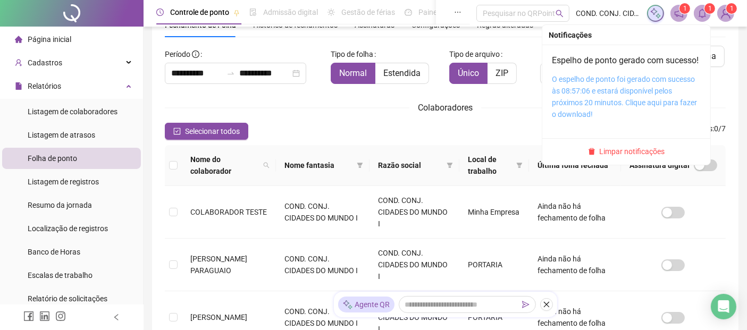
click at [582, 106] on link "O espelho de ponto foi gerado com sucesso às 08:57:06 e estará disponível pelos…" at bounding box center [624, 97] width 145 height 44
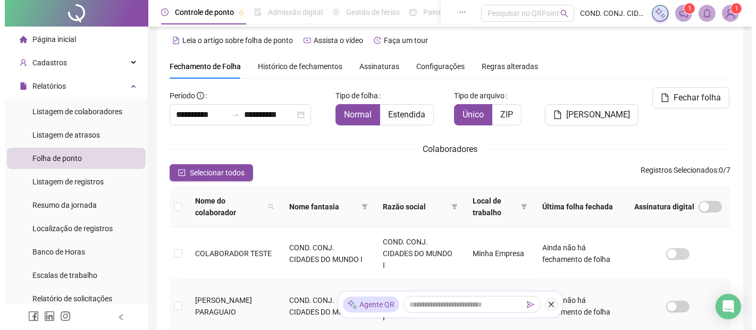
scroll to position [0, 0]
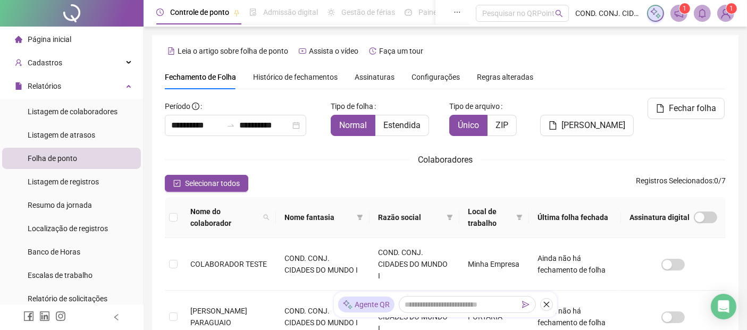
click at [727, 14] on img at bounding box center [726, 13] width 16 height 16
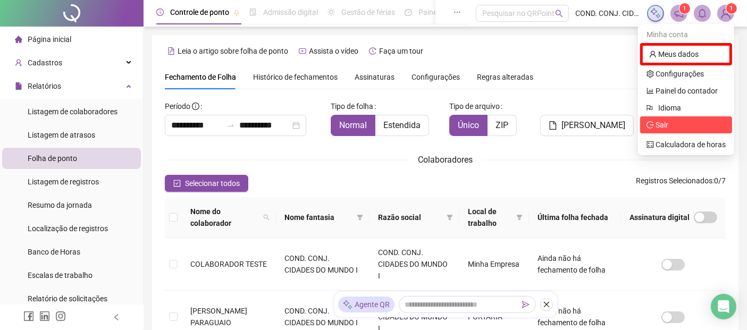
click at [667, 121] on span "Sair" at bounding box center [661, 125] width 13 height 9
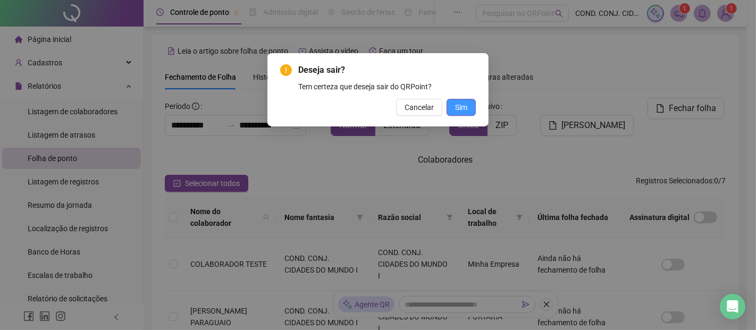
click at [458, 102] on span "Sim" at bounding box center [461, 108] width 12 height 12
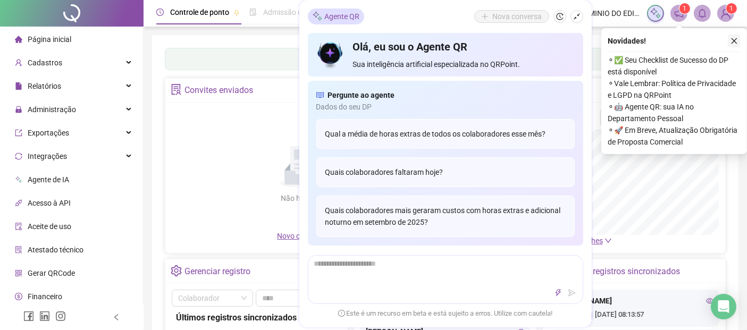
click at [734, 40] on icon "close" at bounding box center [734, 41] width 6 height 6
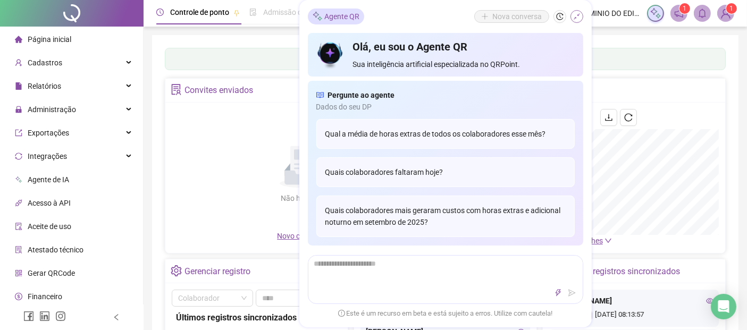
click at [573, 13] on icon "shrink" at bounding box center [576, 16] width 7 height 7
